Goal: Task Accomplishment & Management: Use online tool/utility

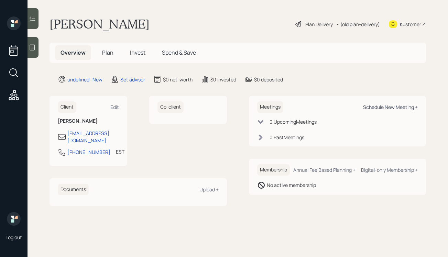
click at [385, 107] on div "Schedule New Meeting +" at bounding box center [390, 107] width 55 height 7
select select "round-[PERSON_NAME]"
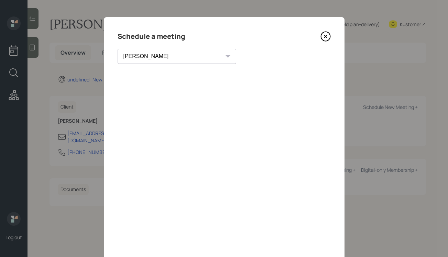
click at [326, 38] on icon at bounding box center [326, 36] width 10 height 10
click at [326, 38] on main "[PERSON_NAME] Plan Delivery • (old plan-delivery) Kustomer Overview Plan Invest…" at bounding box center [238, 128] width 421 height 257
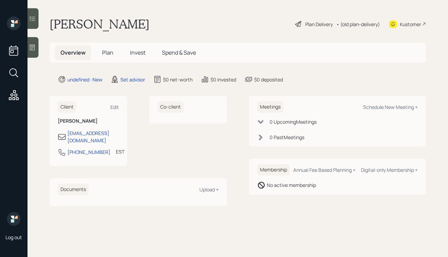
click at [33, 47] on icon at bounding box center [32, 48] width 5 height 6
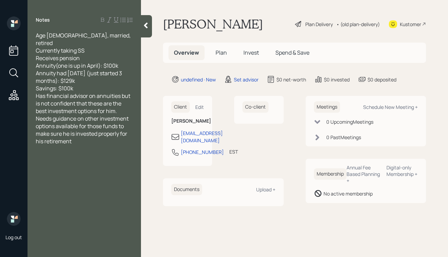
click at [78, 85] on div "Savings: $100k" at bounding box center [84, 89] width 97 height 8
click at [147, 27] on icon at bounding box center [146, 26] width 4 height 6
